Goal: Task Accomplishment & Management: Use online tool/utility

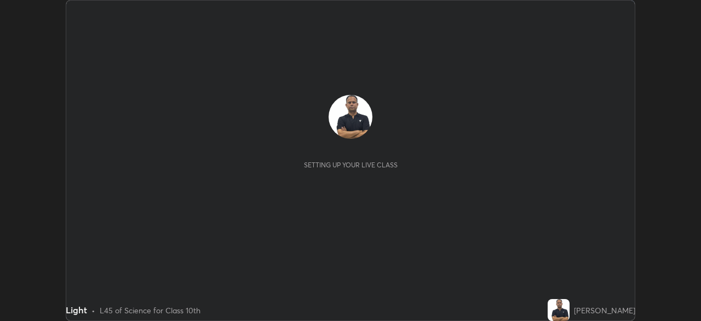
scroll to position [321, 701]
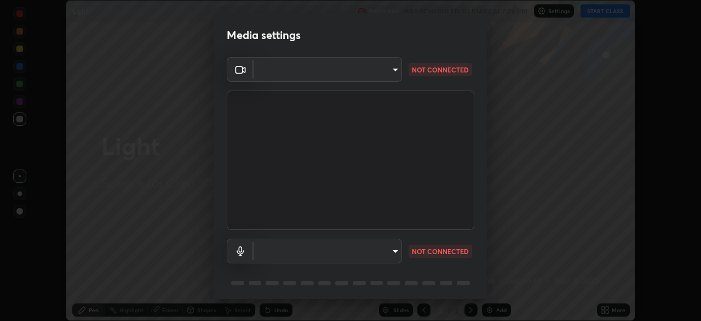
type input "1d6a8d8e3d049e0df573fcc8f71ee58031d2775e3e03122f9be361fa2901a04b"
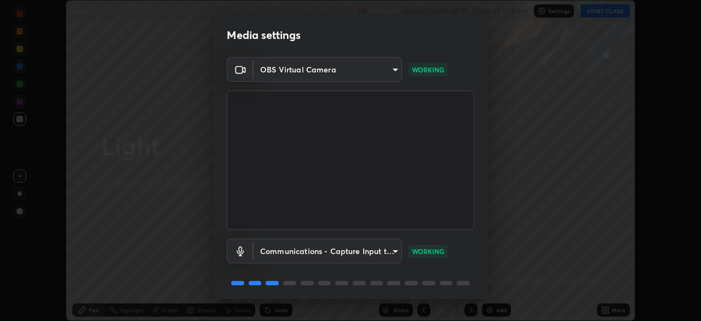
click at [390, 249] on body "Erase all Light Recording WAS SCHEDULED TO START AT 7:06 PM Settings START CLAS…" at bounding box center [350, 160] width 701 height 321
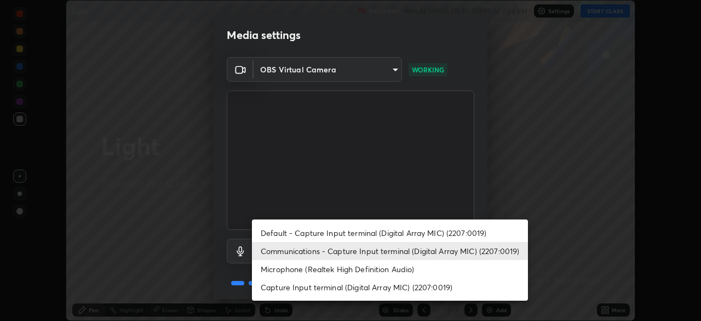
click at [417, 286] on li "Capture Input terminal (Digital Array MIC) (2207:0019)" at bounding box center [390, 287] width 276 height 18
type input "eb9c8c81c65f9eeda7c2e1431fcef4d95ccc1a98bec3a364541af71cf2452a27"
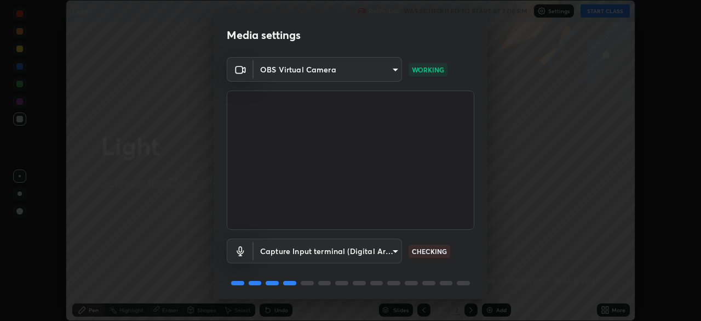
scroll to position [39, 0]
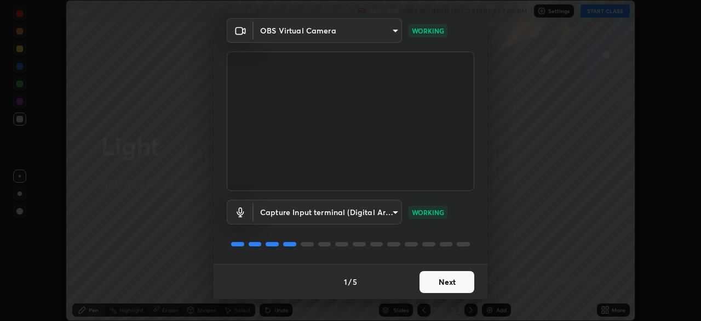
click at [465, 277] on button "Next" at bounding box center [447, 282] width 55 height 22
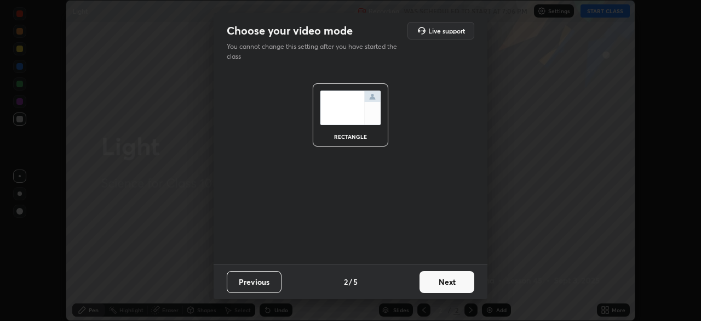
scroll to position [0, 0]
click at [466, 282] on button "Next" at bounding box center [447, 282] width 55 height 22
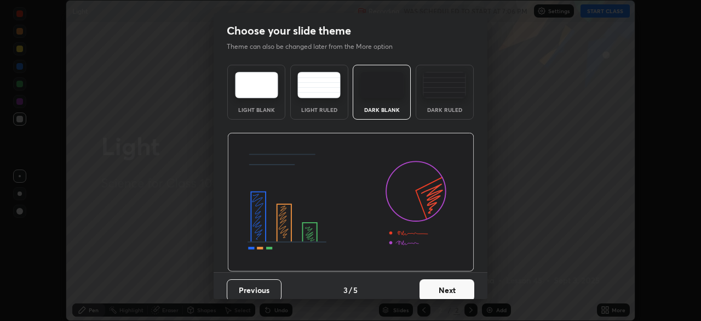
click at [463, 282] on button "Next" at bounding box center [447, 290] width 55 height 22
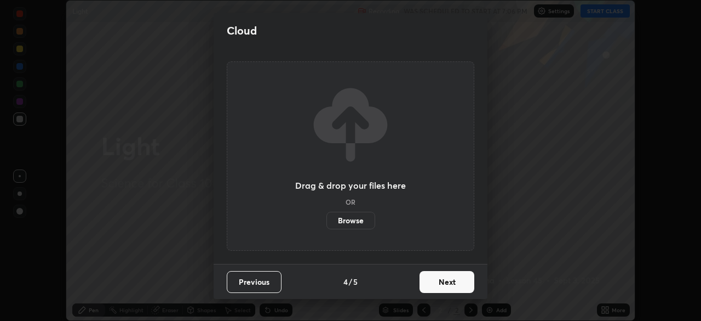
click at [463, 282] on button "Next" at bounding box center [447, 282] width 55 height 22
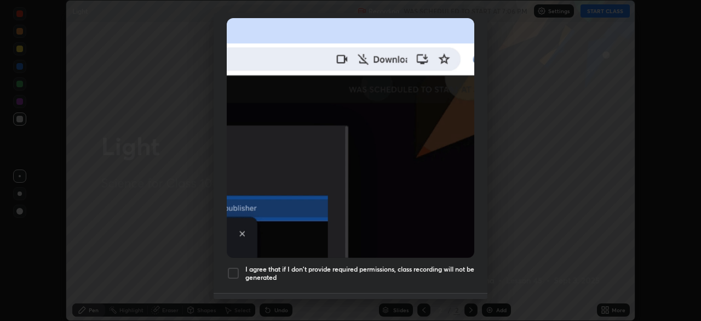
scroll to position [263, 0]
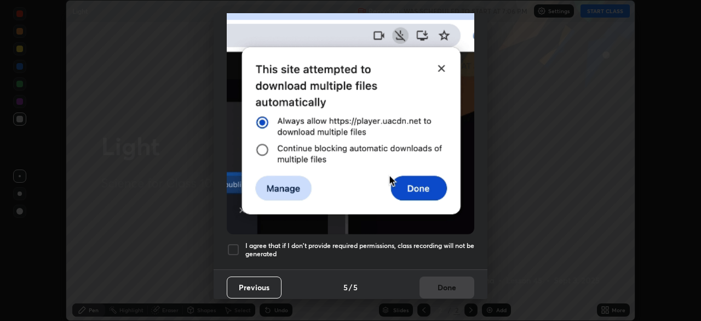
click at [404, 244] on h5 "I agree that if I don't provide required permissions, class recording will not …" at bounding box center [360, 249] width 229 height 17
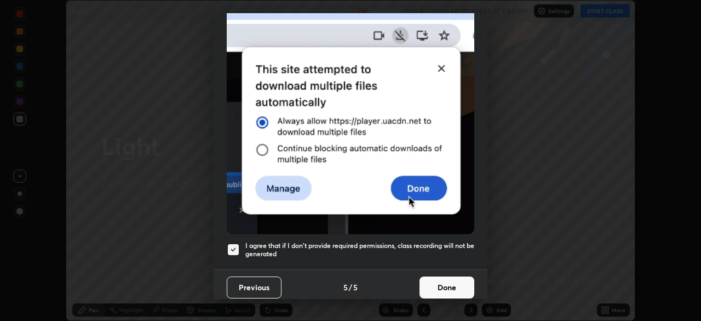
click at [440, 278] on button "Done" at bounding box center [447, 287] width 55 height 22
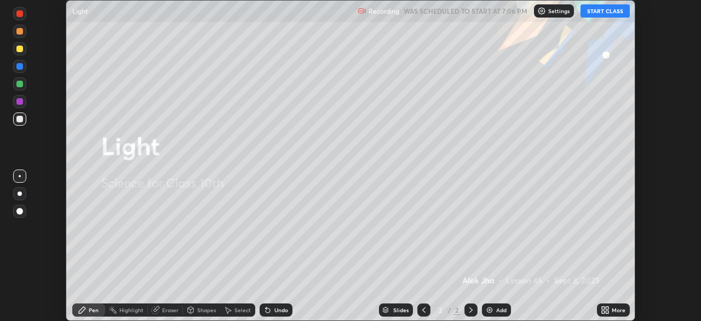
click at [493, 311] on img at bounding box center [490, 309] width 9 height 9
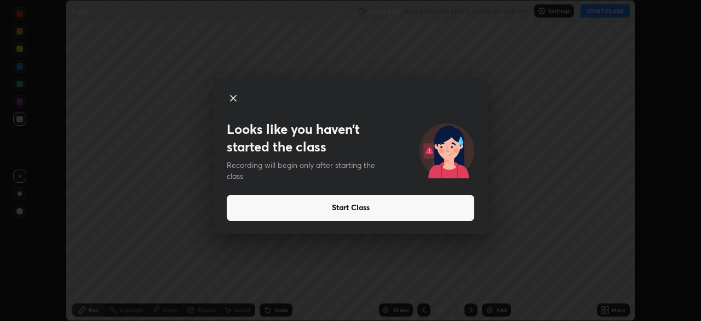
click at [356, 208] on button "Start Class" at bounding box center [351, 208] width 248 height 26
click at [356, 207] on button "Start Class" at bounding box center [351, 208] width 248 height 26
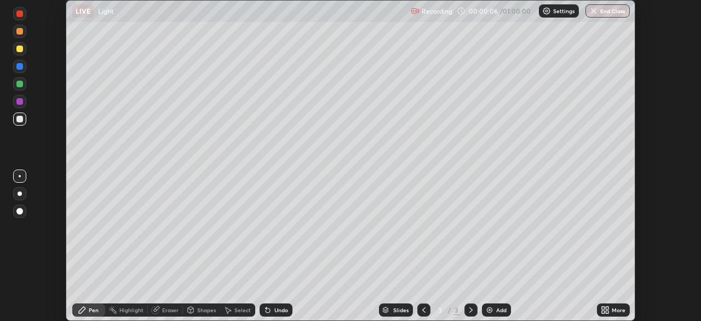
click at [498, 309] on div "Add" at bounding box center [502, 309] width 10 height 5
click at [20, 213] on div at bounding box center [19, 211] width 7 height 7
click at [499, 310] on div "Add" at bounding box center [502, 309] width 10 height 5
click at [161, 309] on div "Eraser" at bounding box center [165, 309] width 35 height 13
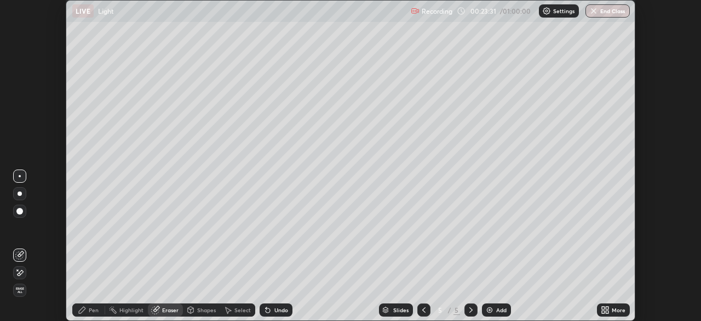
click at [85, 309] on icon at bounding box center [82, 309] width 7 height 7
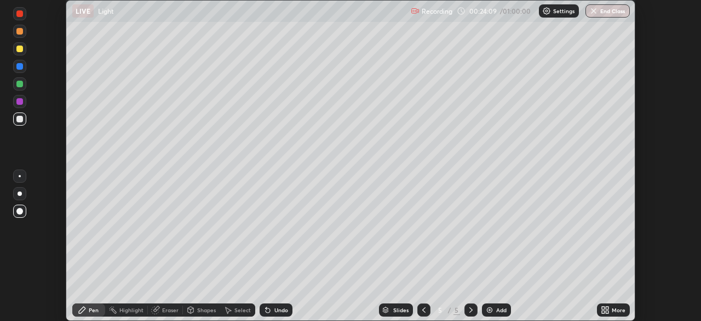
click at [499, 309] on div "Add" at bounding box center [502, 309] width 10 height 5
click at [424, 309] on icon at bounding box center [424, 309] width 9 height 9
click at [500, 310] on div "Add" at bounding box center [502, 309] width 10 height 5
click at [499, 309] on div "Add" at bounding box center [502, 309] width 10 height 5
click at [423, 310] on icon at bounding box center [424, 309] width 9 height 9
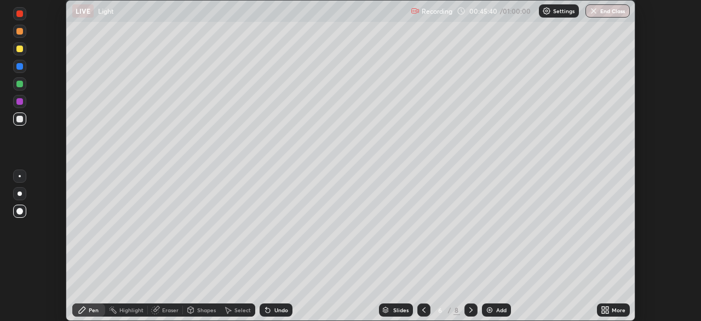
click at [469, 309] on icon at bounding box center [471, 309] width 9 height 9
click at [470, 311] on icon at bounding box center [471, 309] width 3 height 5
click at [498, 309] on div "Add" at bounding box center [502, 309] width 10 height 5
click at [425, 307] on icon at bounding box center [424, 309] width 9 height 9
click at [470, 310] on icon at bounding box center [471, 309] width 3 height 5
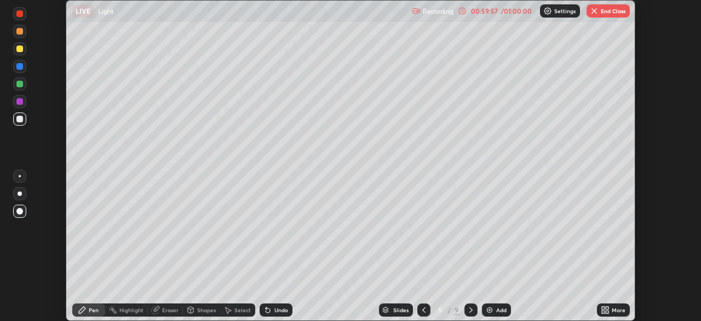
click at [601, 13] on button "End Class" at bounding box center [608, 10] width 43 height 13
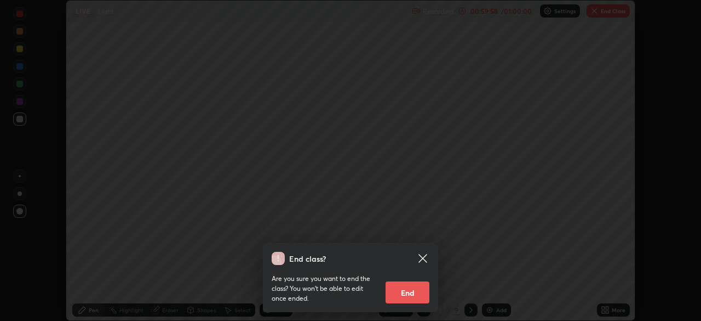
click at [412, 293] on button "End" at bounding box center [408, 292] width 44 height 22
